Goal: Task Accomplishment & Management: Complete application form

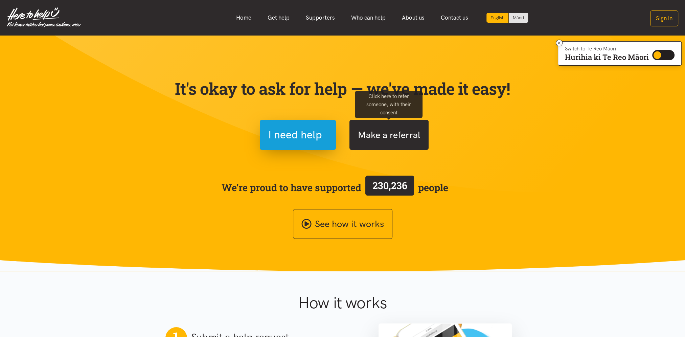
click at [413, 137] on button "Make a referral" at bounding box center [389, 135] width 79 height 30
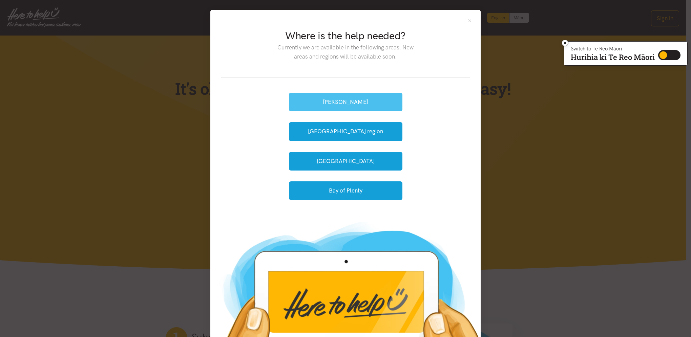
click at [371, 101] on button "[PERSON_NAME]" at bounding box center [345, 102] width 113 height 19
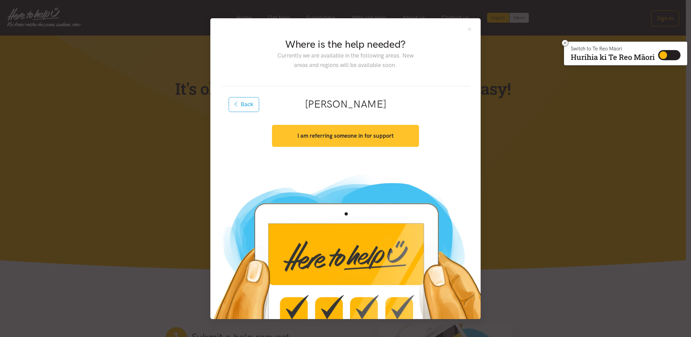
click at [358, 136] on strong "I am referring someone in for support" at bounding box center [345, 135] width 96 height 7
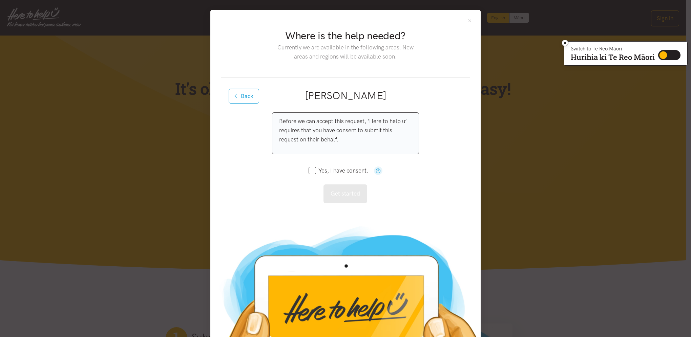
click at [313, 165] on div "Yes, I have consent." at bounding box center [345, 171] width 74 height 22
drag, startPoint x: 311, startPoint y: 171, endPoint x: 317, endPoint y: 173, distance: 6.1
click at [311, 172] on input "Yes, I have consent." at bounding box center [338, 171] width 60 height 6
checkbox input "true"
click at [348, 192] on button "Get started" at bounding box center [345, 193] width 44 height 19
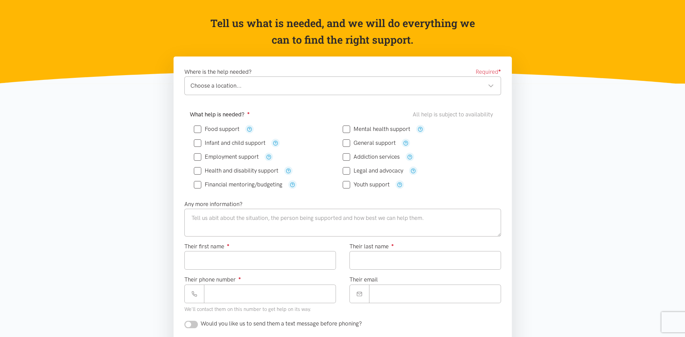
scroll to position [68, 0]
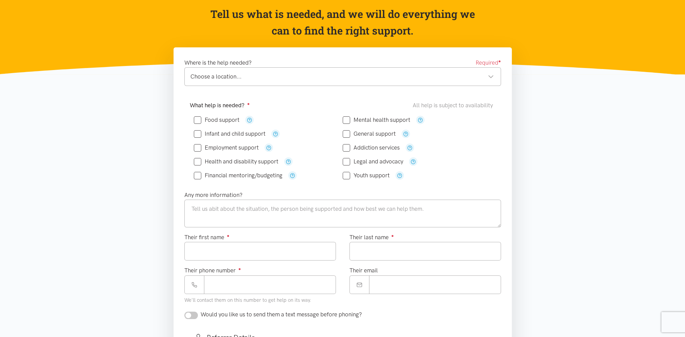
click at [226, 117] on label "Food support" at bounding box center [217, 120] width 46 height 6
click at [226, 117] on input "Food support" at bounding box center [217, 120] width 46 height 6
checkbox input "true"
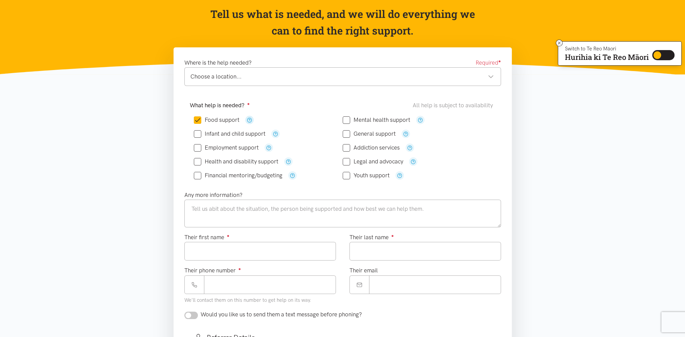
click at [251, 119] on icon "button" at bounding box center [249, 119] width 5 height 5
click at [254, 161] on input "Health and disability support" at bounding box center [236, 162] width 85 height 6
checkbox input "true"
click at [286, 160] on icon "button" at bounding box center [288, 161] width 5 height 5
click at [288, 161] on icon "button" at bounding box center [288, 161] width 5 height 5
